Goal: Information Seeking & Learning: Find specific fact

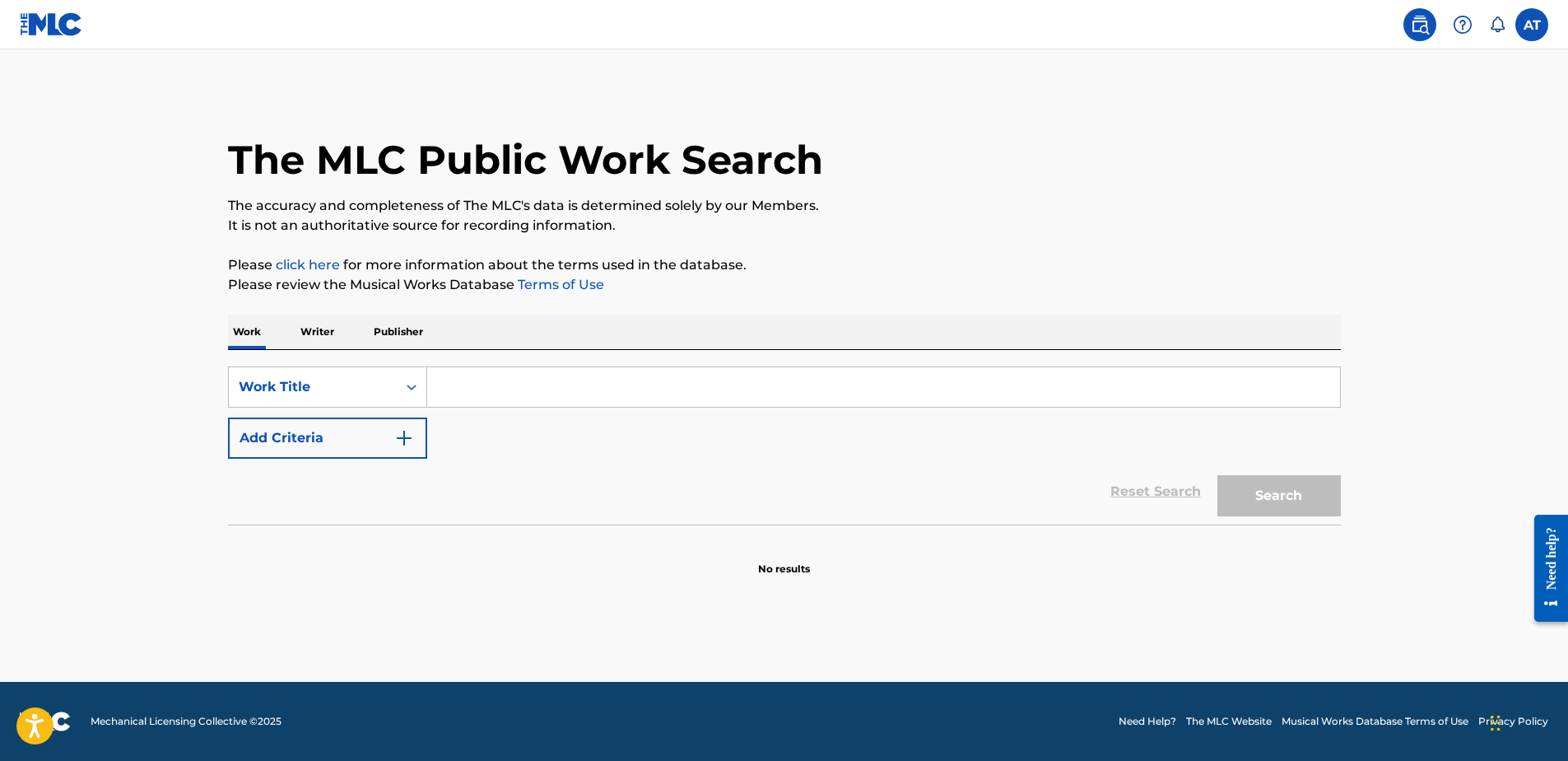
click at [408, 329] on p "Publisher" at bounding box center [398, 331] width 60 height 34
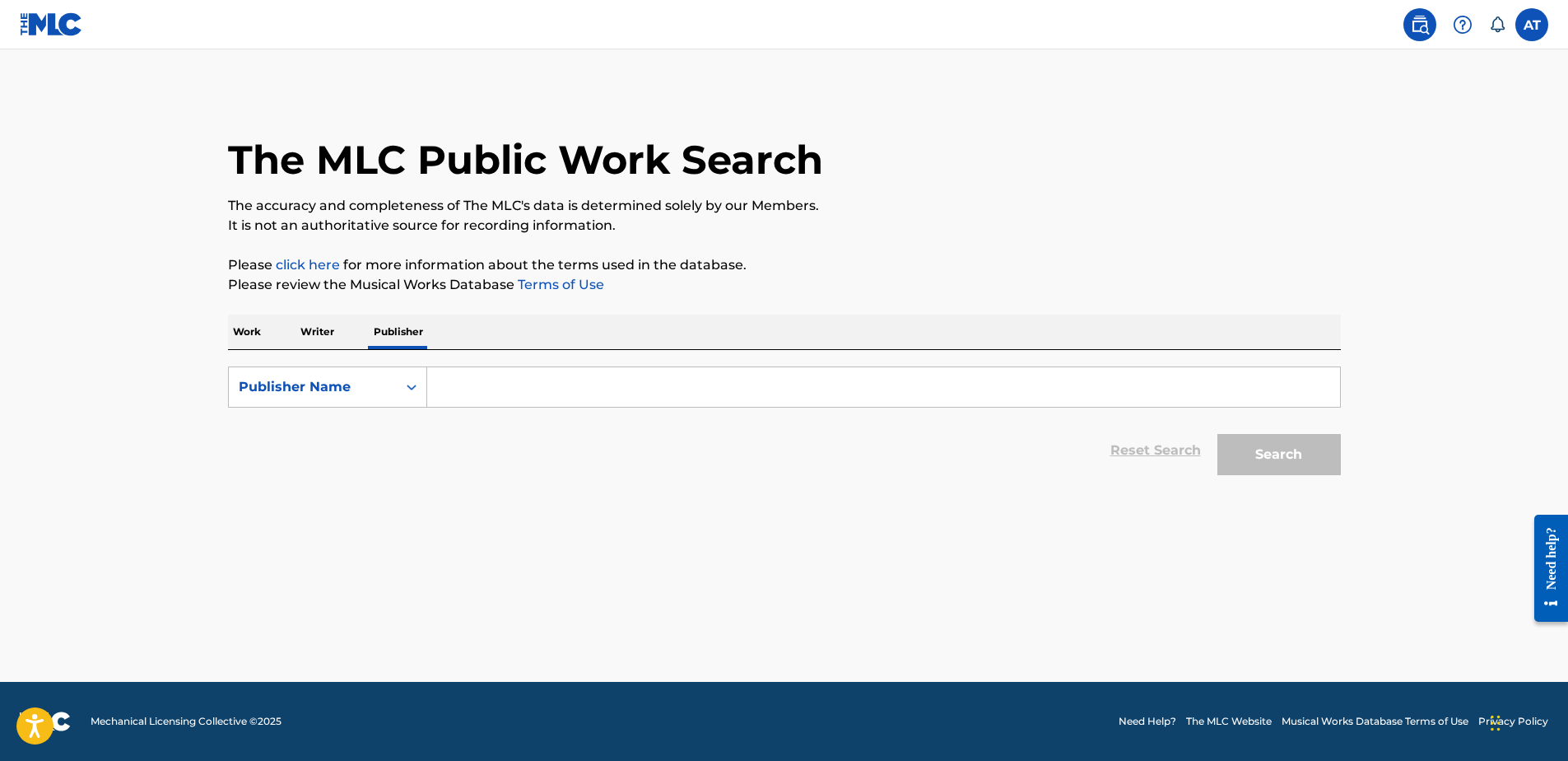
click at [459, 391] on input "Search Form" at bounding box center [884, 387] width 913 height 39
type input "7607 star"
click at [1259, 452] on button "Search" at bounding box center [1279, 454] width 123 height 41
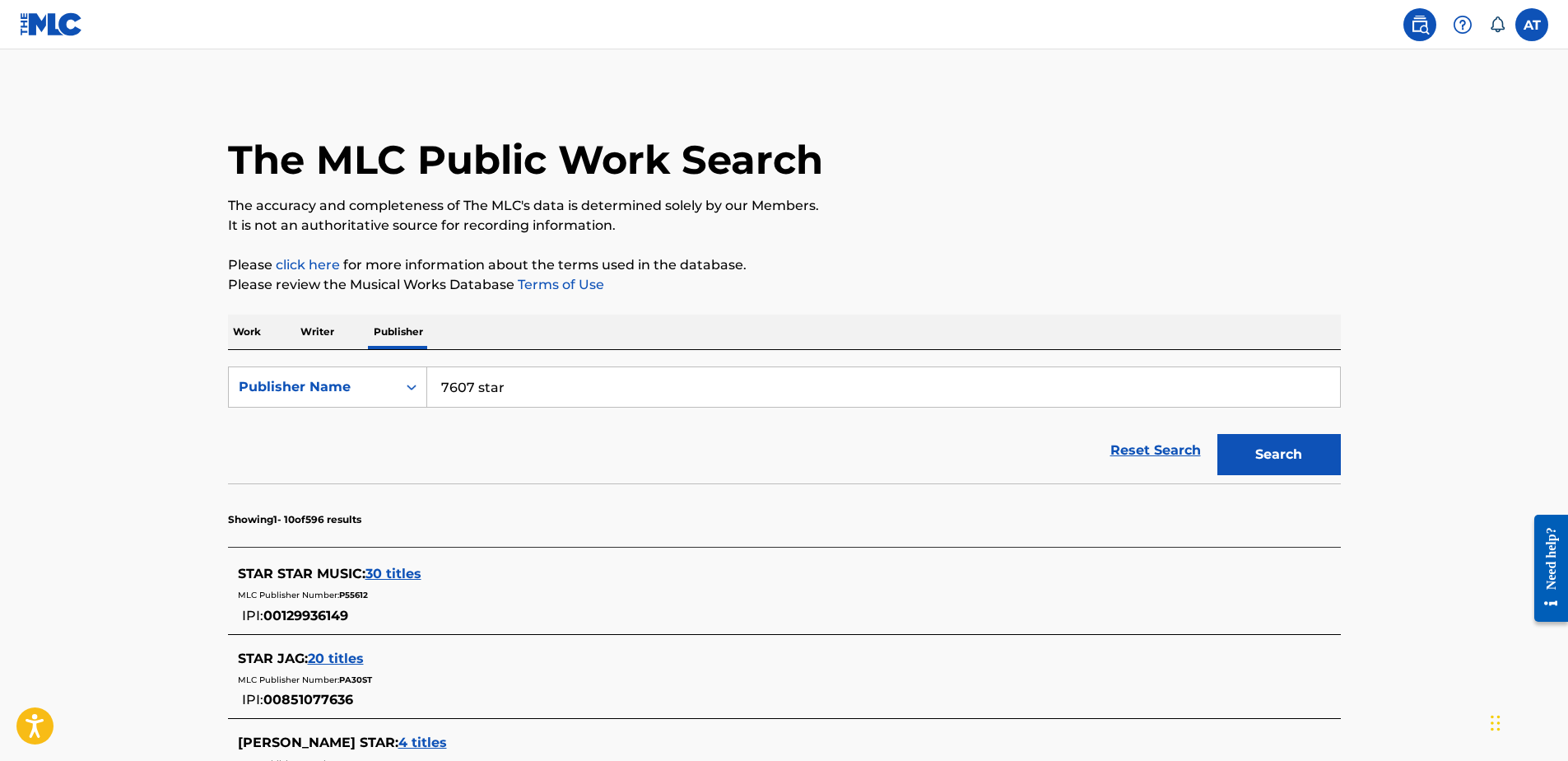
click at [327, 333] on p "Writer" at bounding box center [317, 331] width 44 height 34
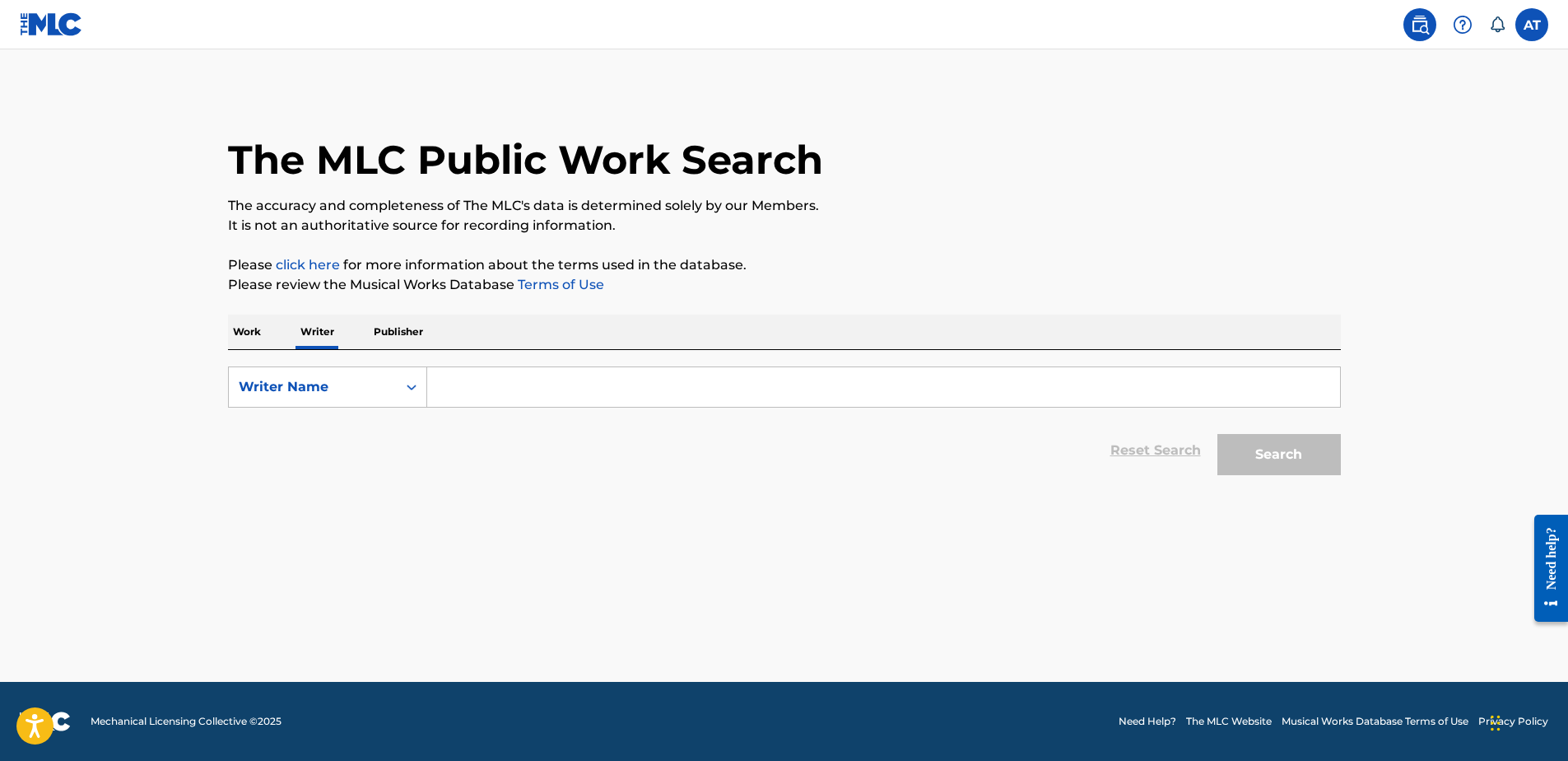
click at [463, 388] on input "Search Form" at bounding box center [884, 387] width 913 height 39
type input "marshaun mitchell"
click at [1277, 457] on button "Search" at bounding box center [1279, 454] width 123 height 41
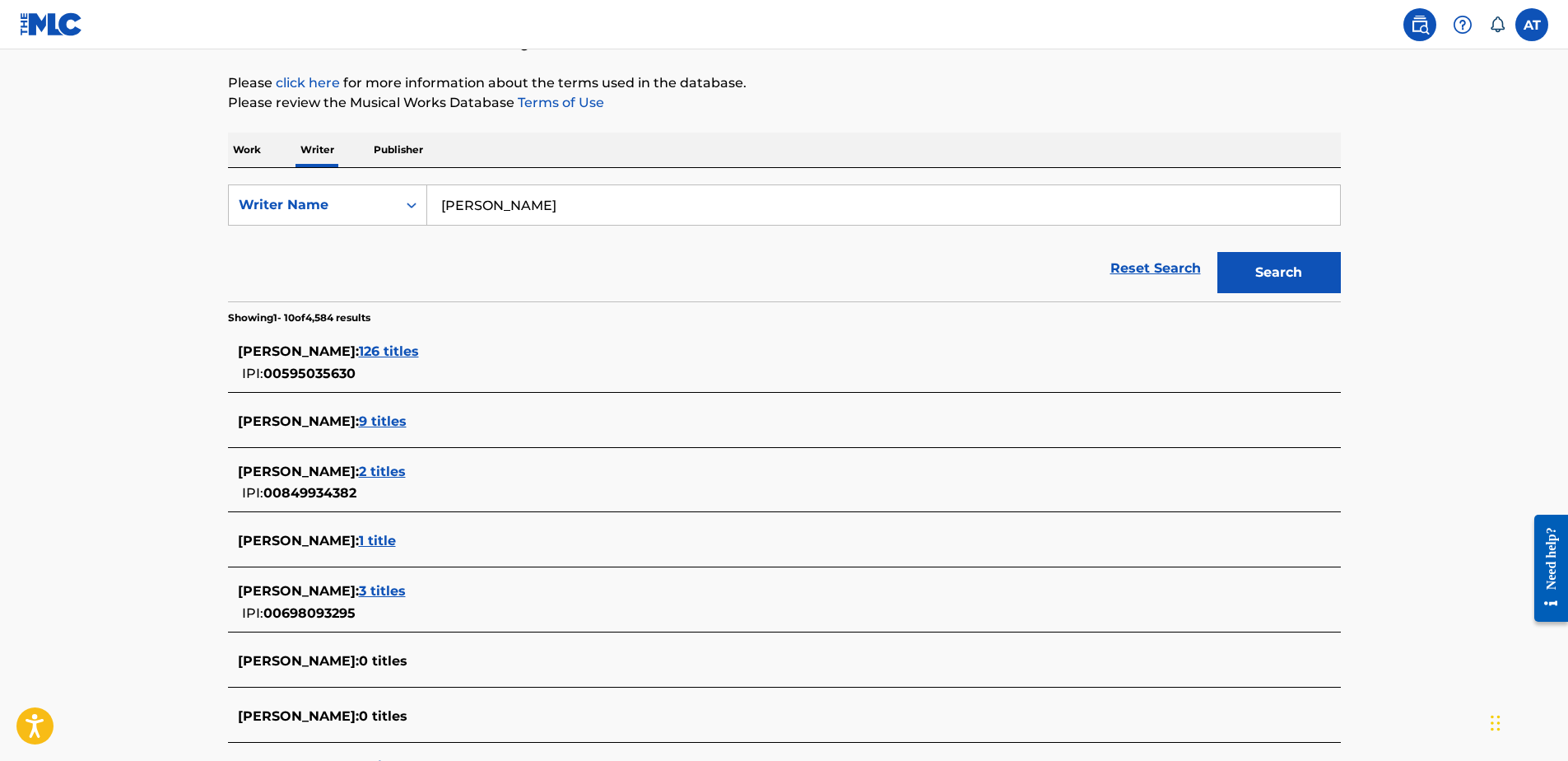
scroll to position [181, 0]
click at [242, 153] on p "Work" at bounding box center [247, 150] width 38 height 34
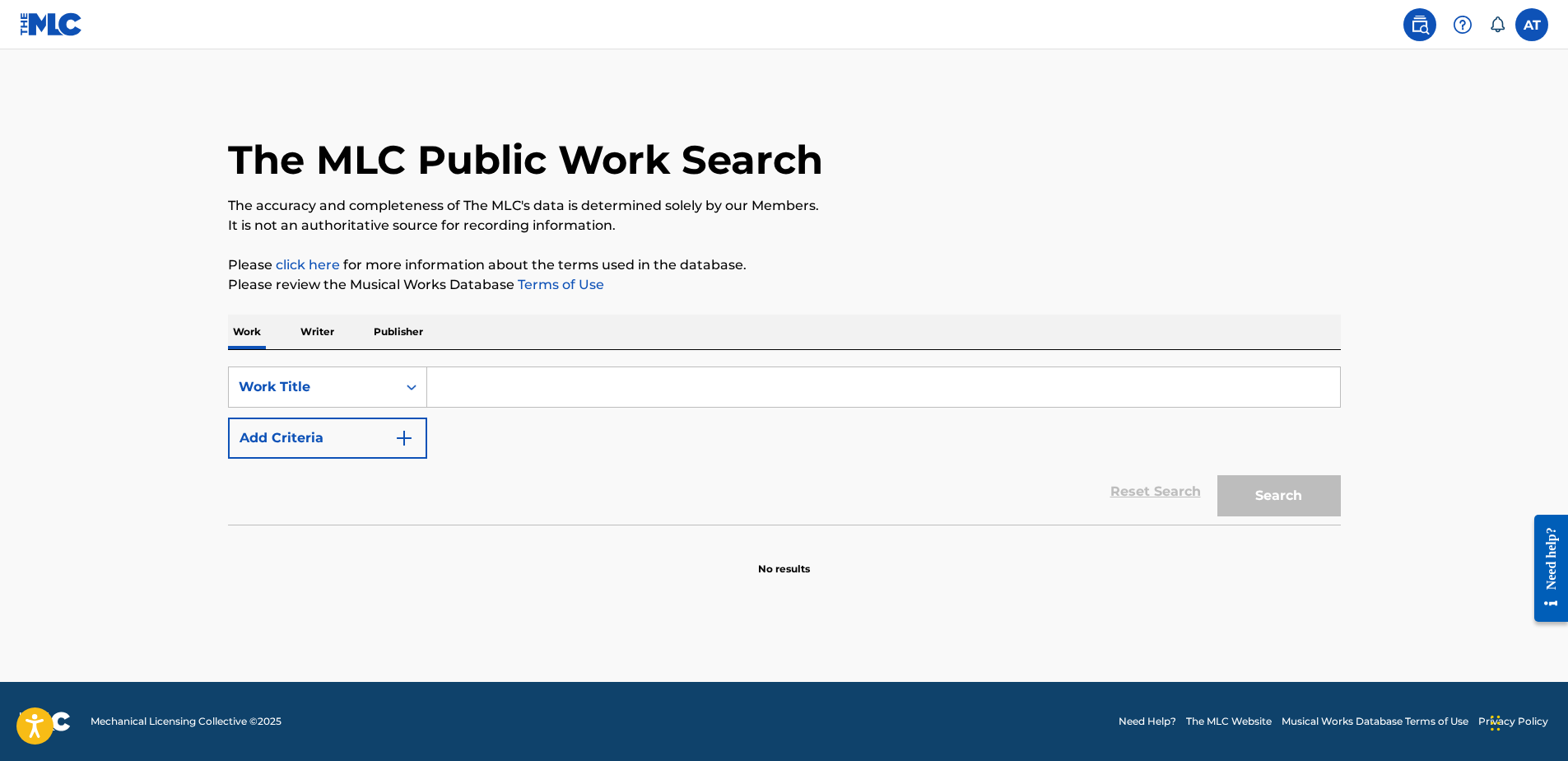
click at [454, 379] on input "Search Form" at bounding box center [884, 387] width 913 height 39
type input "e"
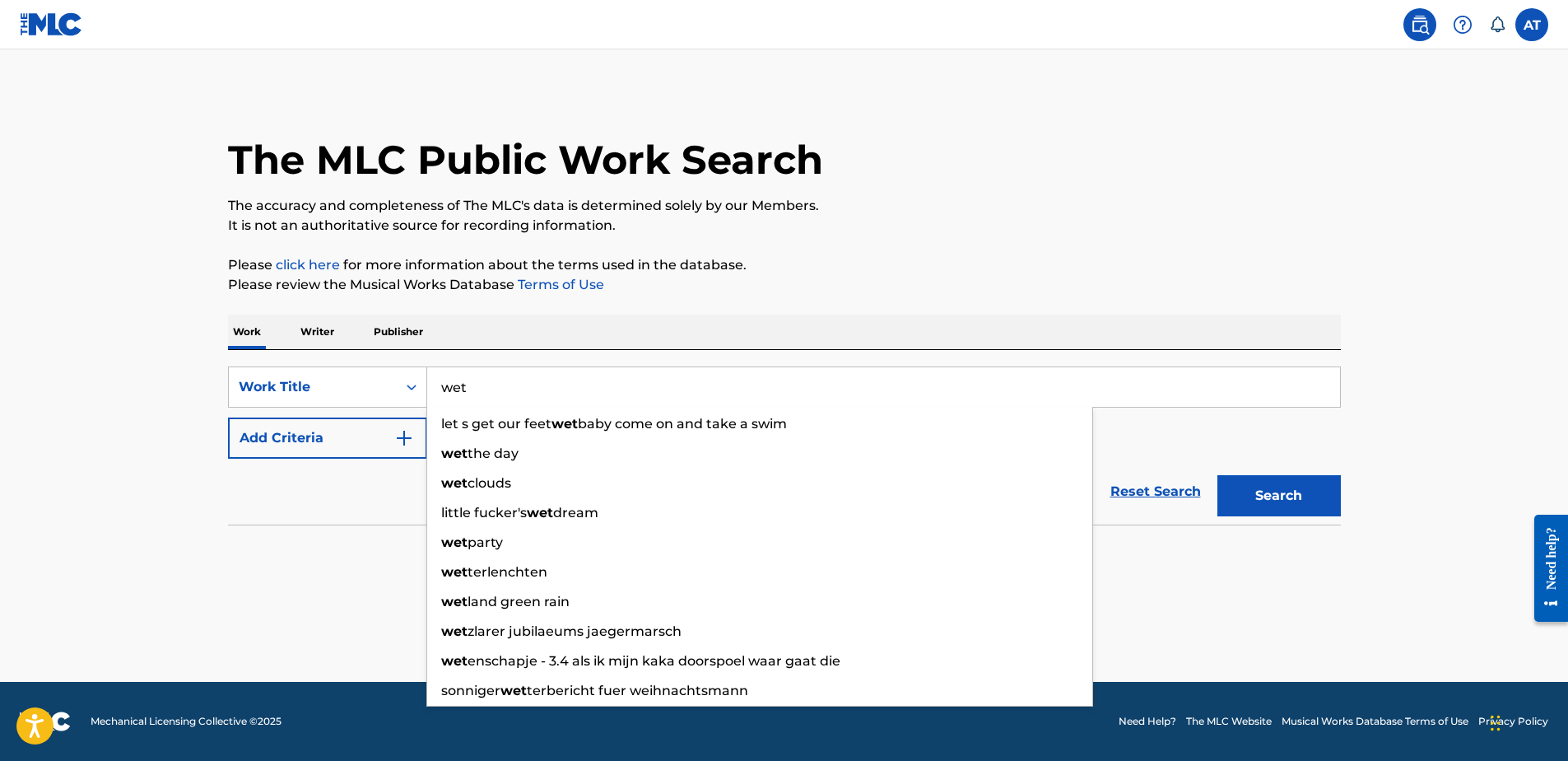
type input "wet"
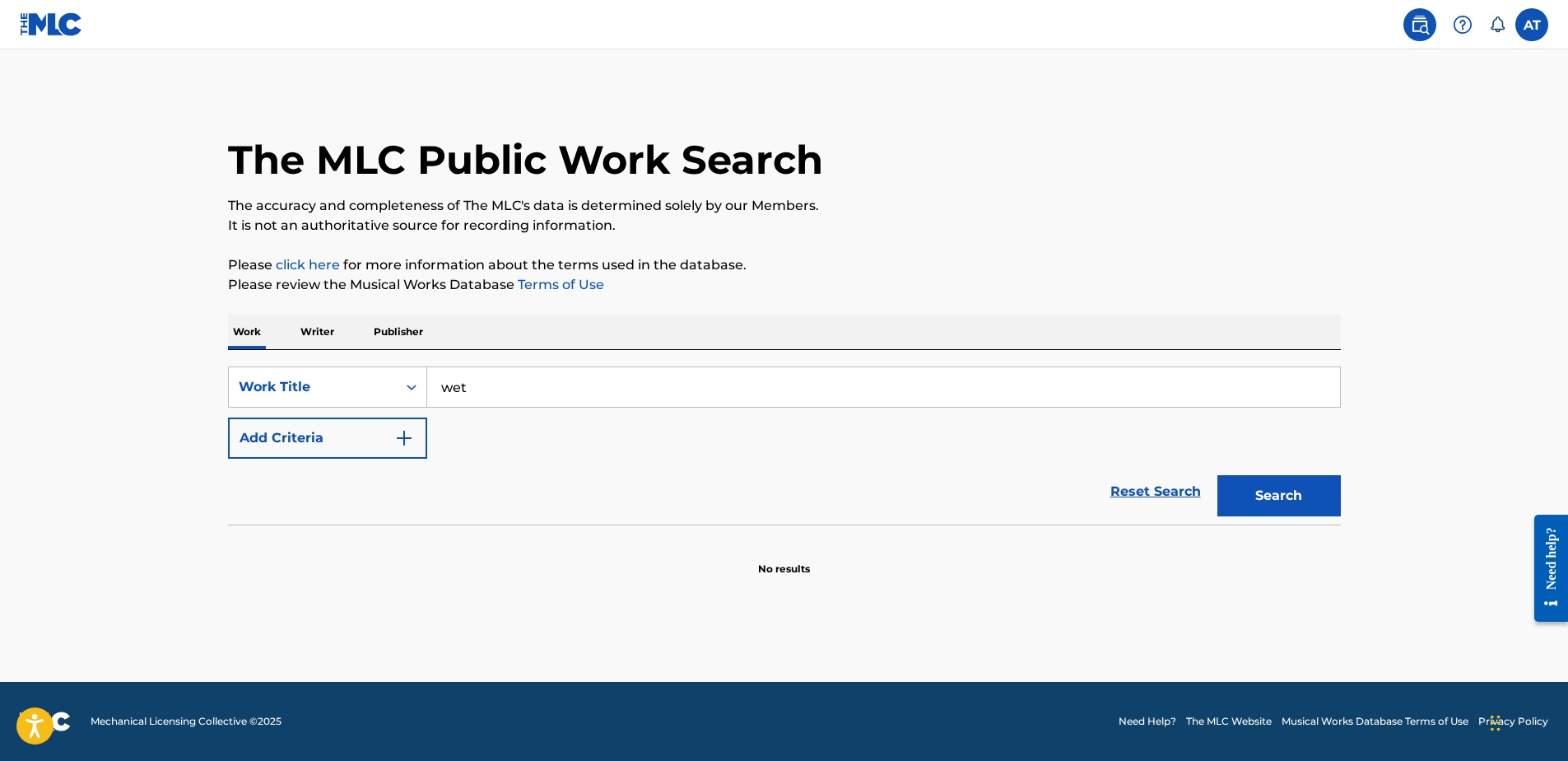
click at [1265, 490] on button "Search" at bounding box center [1279, 495] width 123 height 41
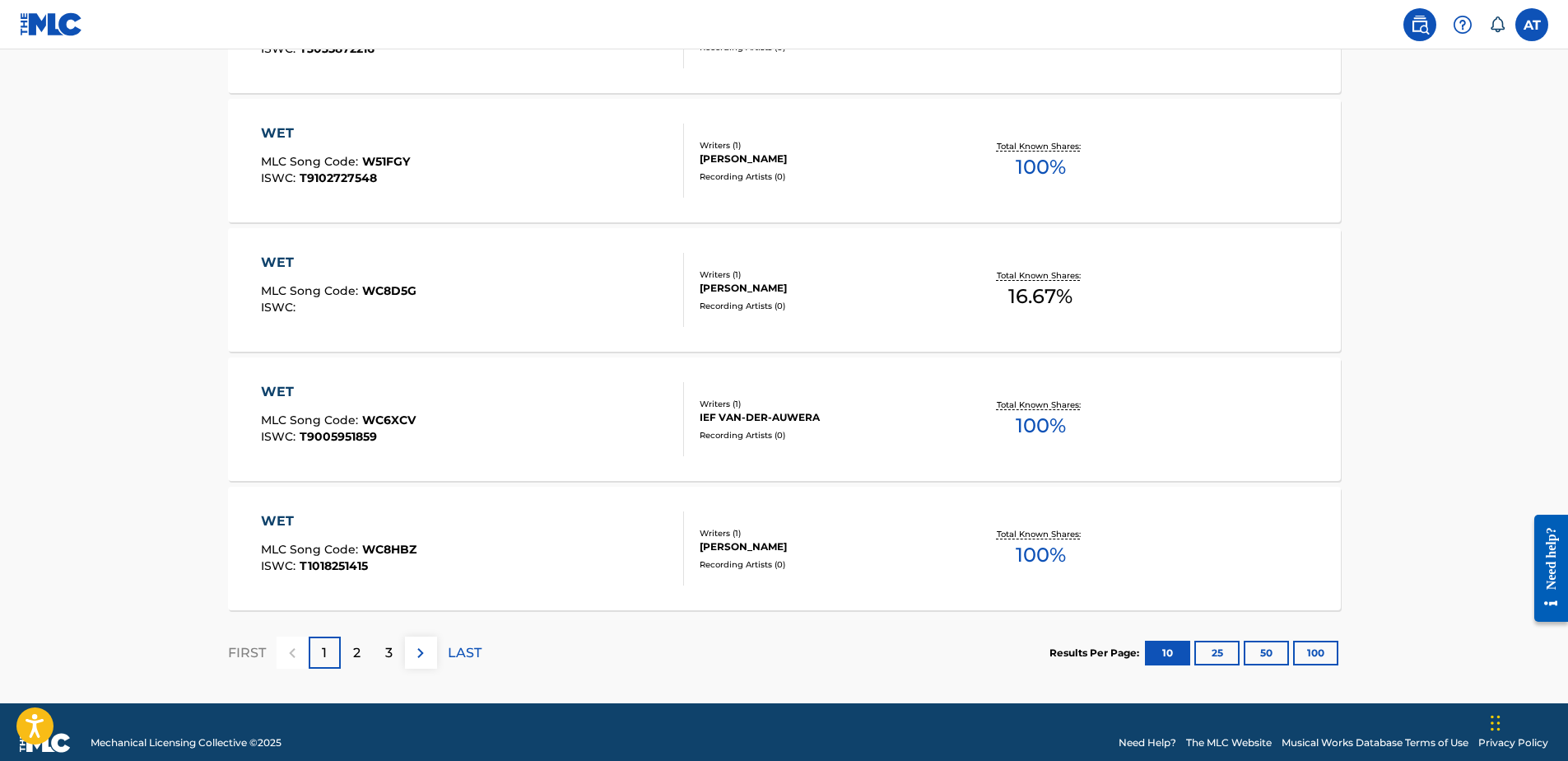
scroll to position [1255, 0]
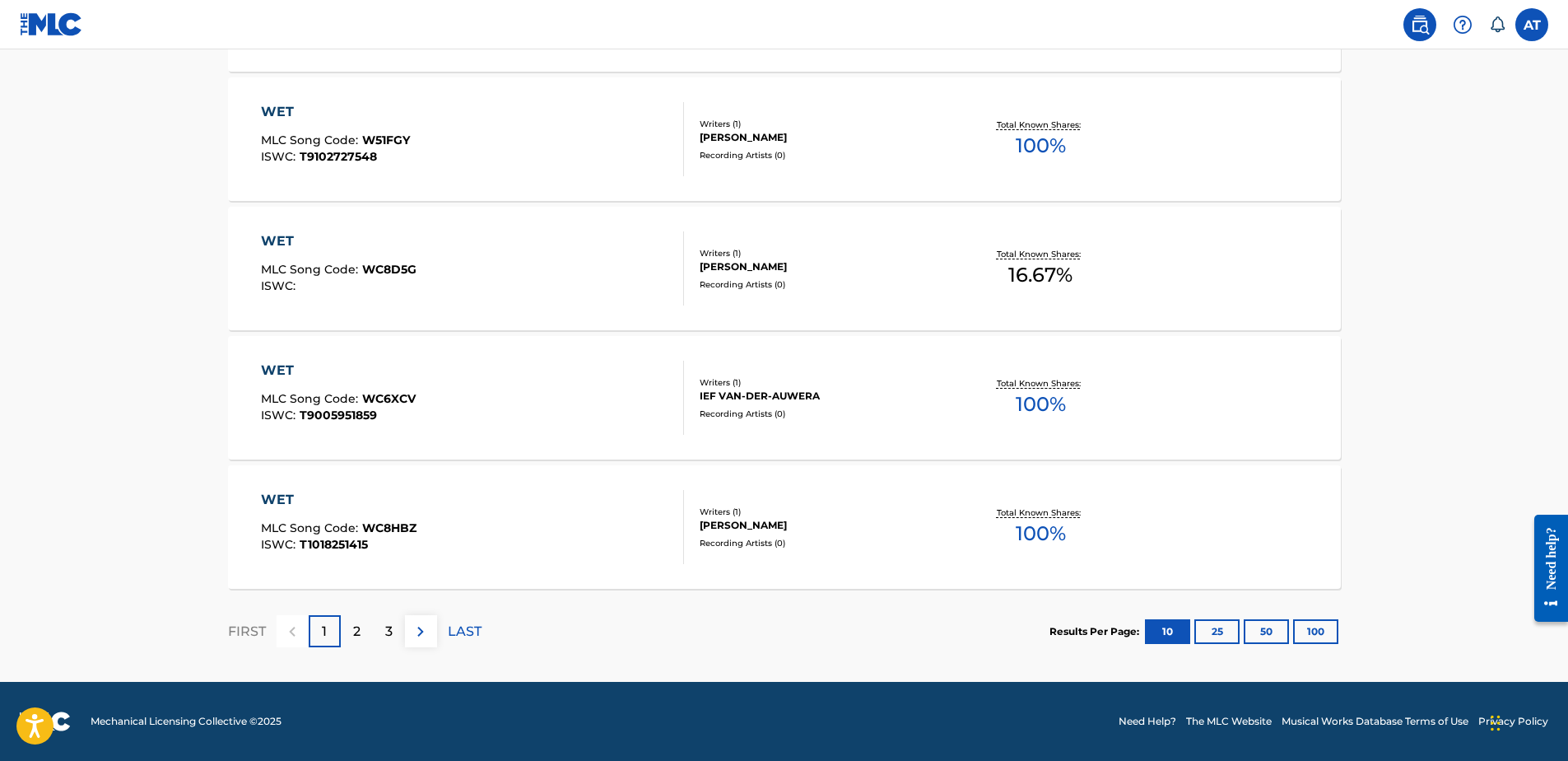
click at [1216, 626] on button "25" at bounding box center [1217, 631] width 45 height 24
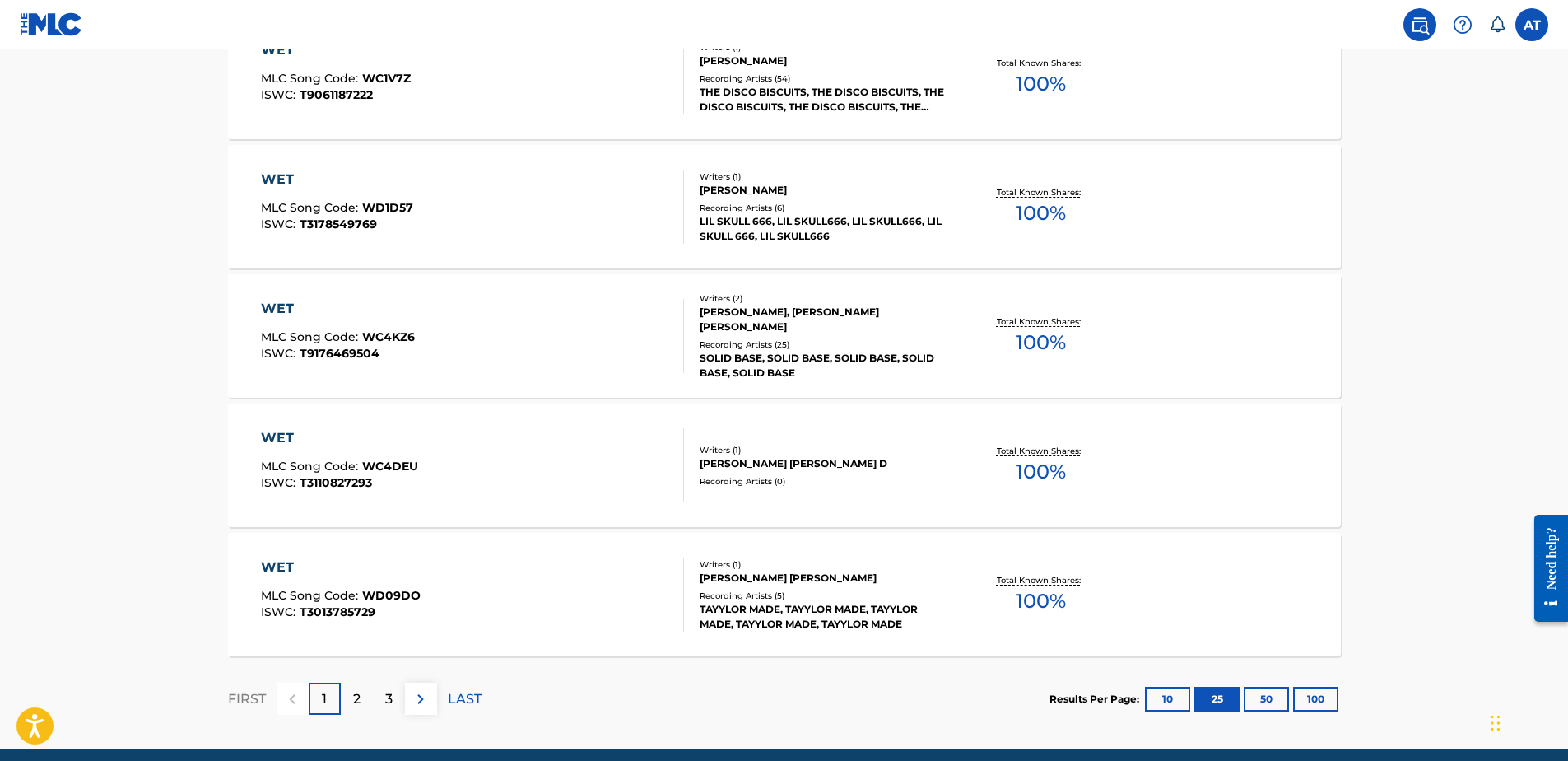
scroll to position [3130, 0]
